Goal: Task Accomplishment & Management: Use online tool/utility

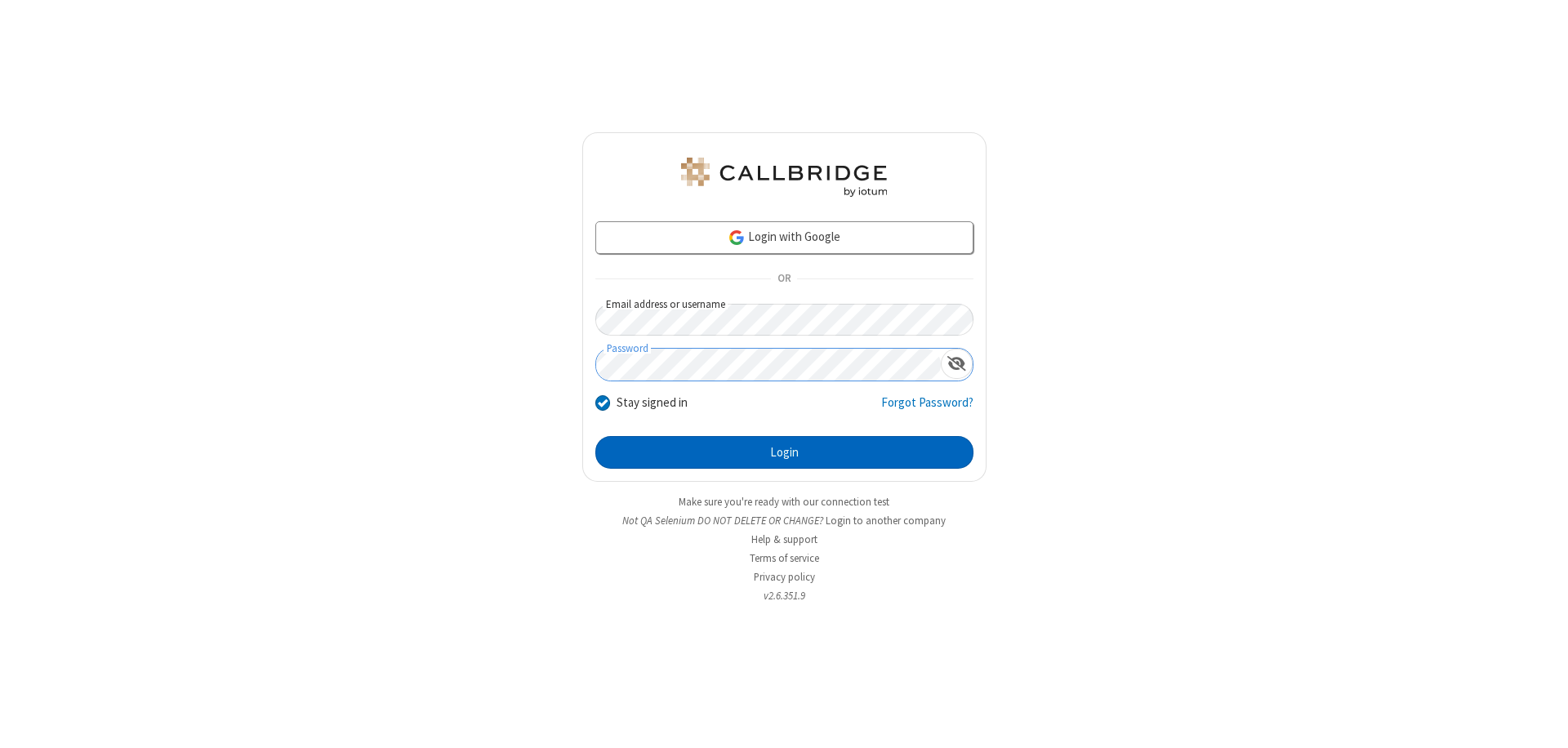
click at [784, 452] on button "Login" at bounding box center [784, 452] width 378 height 33
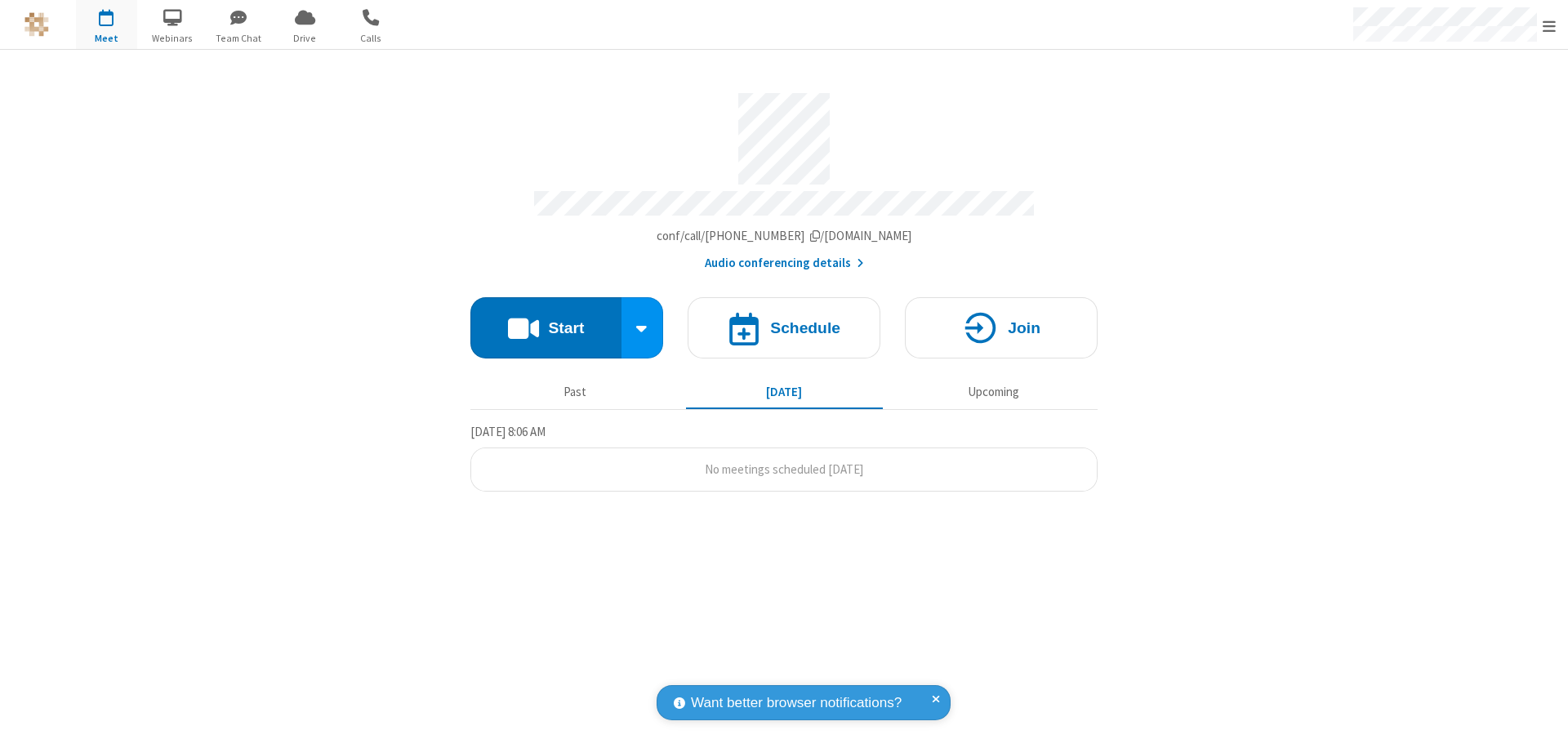
click at [1550, 25] on span "Open menu" at bounding box center [1550, 27] width 13 height 17
click at [106, 24] on span "button" at bounding box center [106, 17] width 61 height 28
click at [784, 320] on h4 "Schedule" at bounding box center [805, 327] width 70 height 16
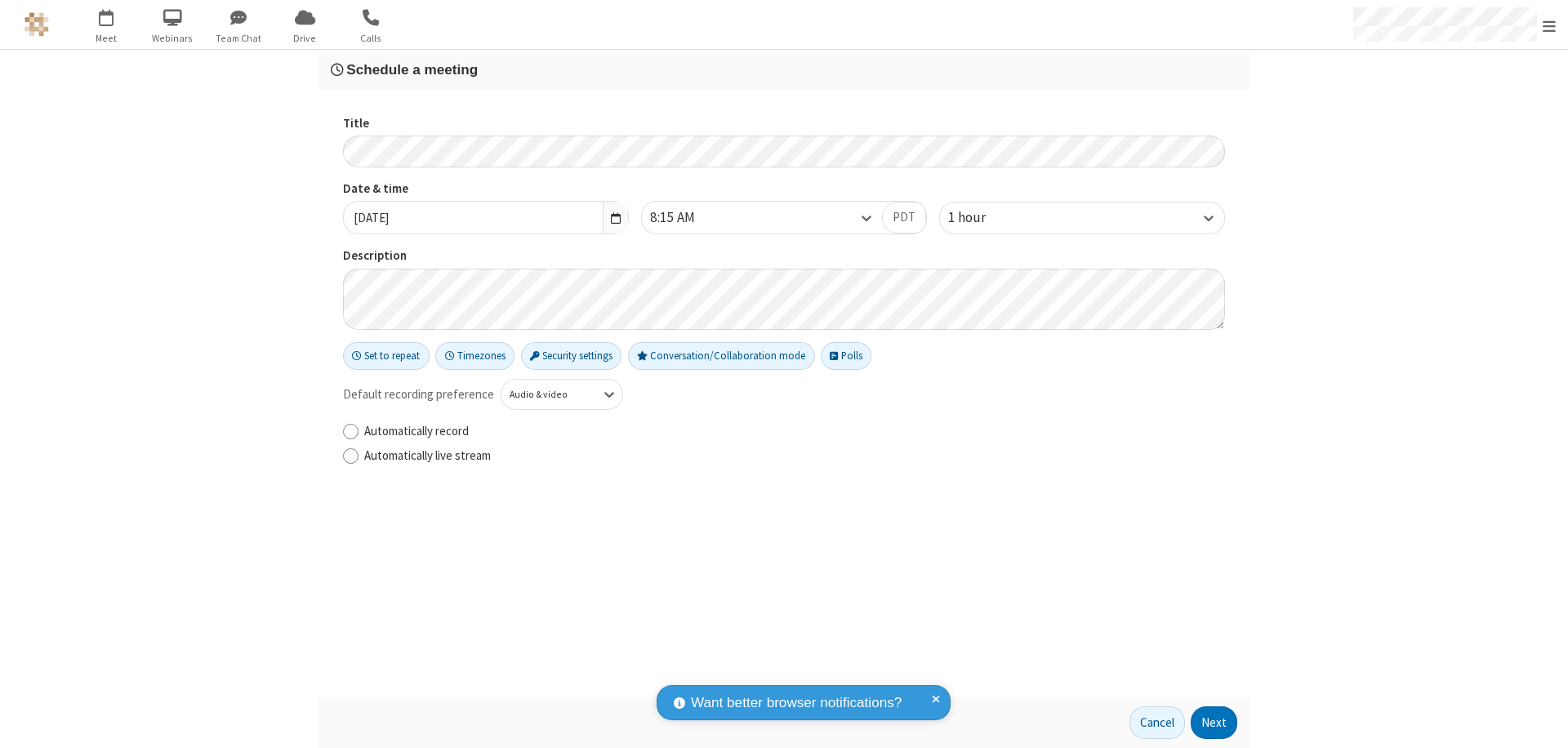
click at [784, 69] on h3 "Schedule a meeting" at bounding box center [784, 69] width 906 height 16
click at [1215, 722] on button "Next" at bounding box center [1215, 722] width 47 height 33
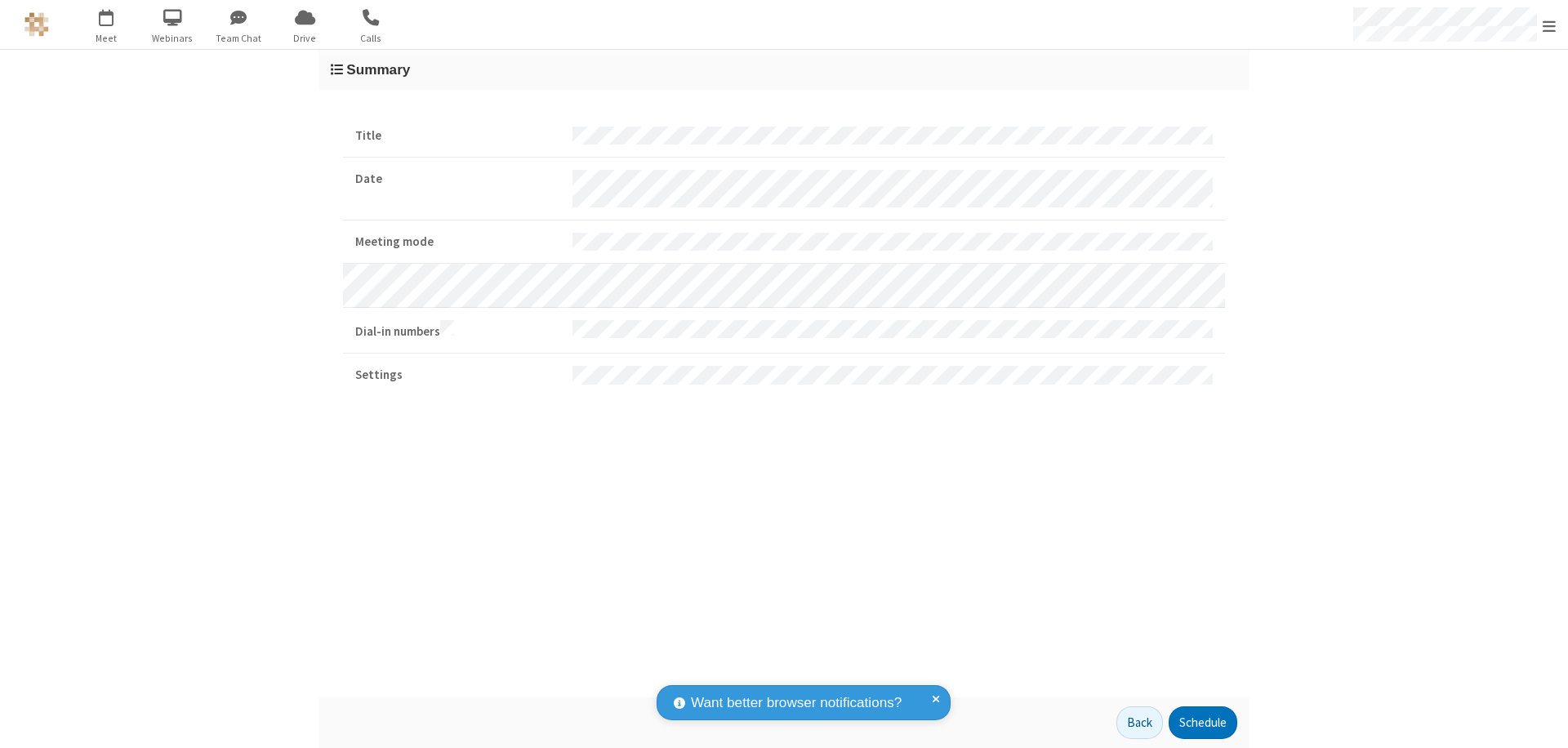
click at [1202, 722] on button "Schedule" at bounding box center [1203, 722] width 69 height 33
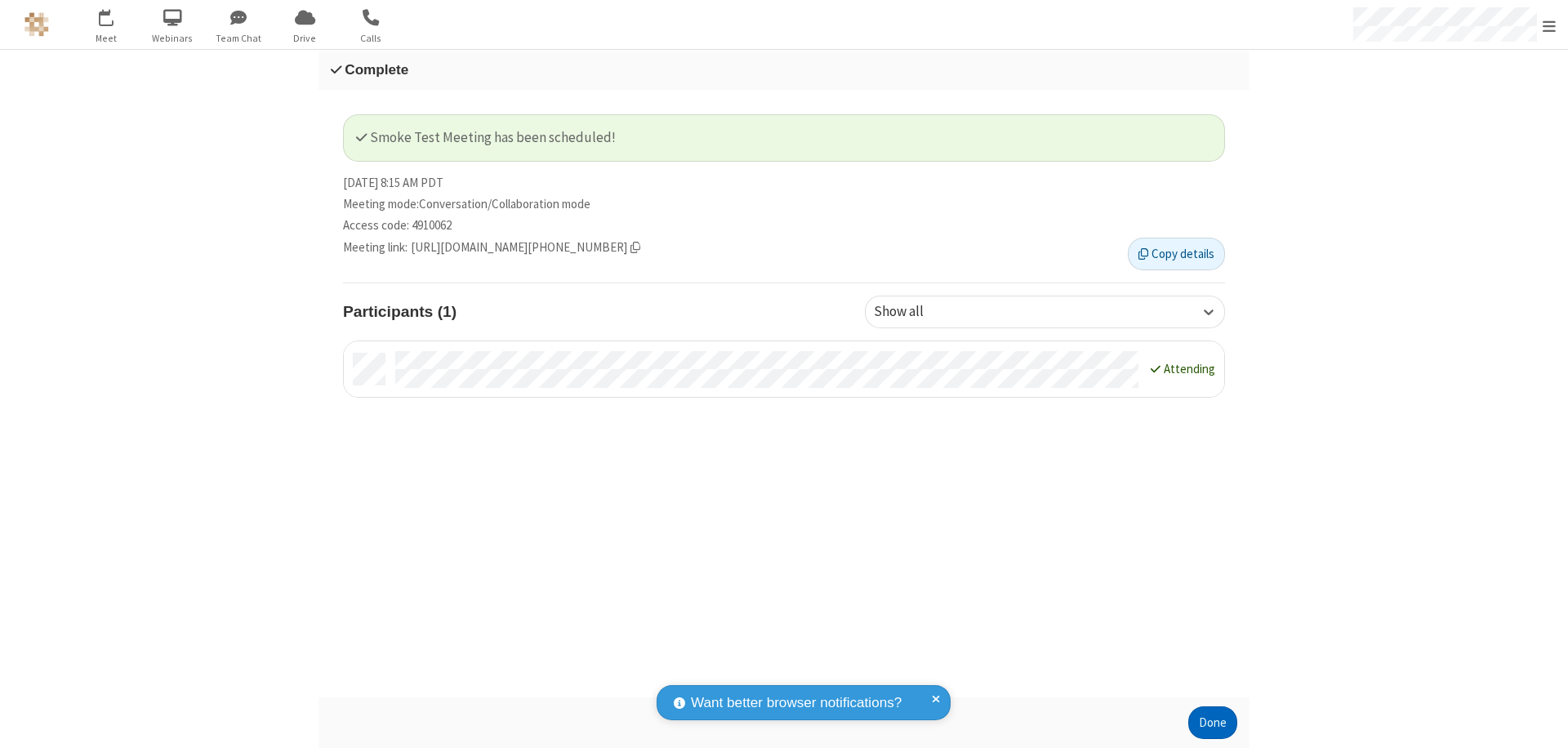
click at [1213, 722] on button "Done" at bounding box center [1213, 722] width 49 height 33
